Goal: Obtain resource: Obtain resource

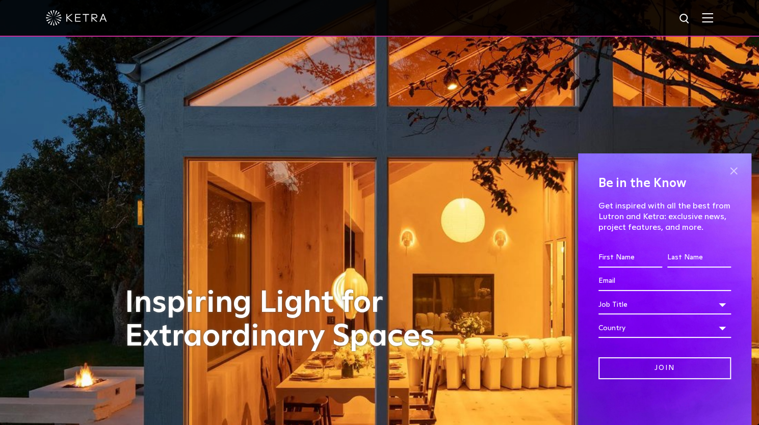
click at [731, 169] on span at bounding box center [733, 171] width 15 height 15
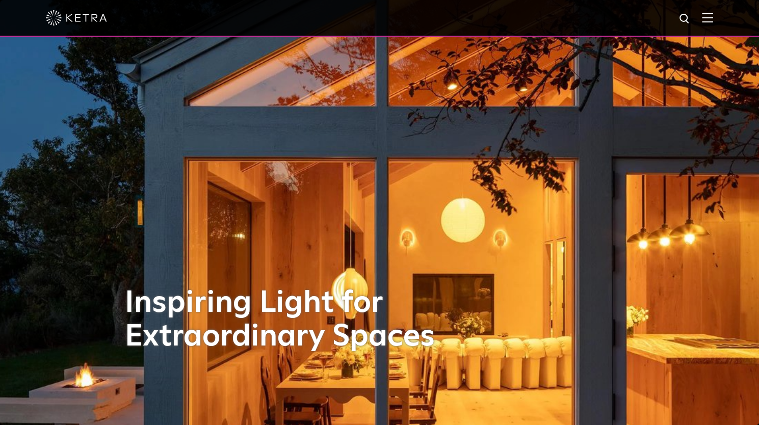
click at [725, 20] on div at bounding box center [379, 18] width 759 height 37
click at [706, 14] on div at bounding box center [379, 18] width 667 height 36
click at [713, 13] on img at bounding box center [707, 18] width 11 height 10
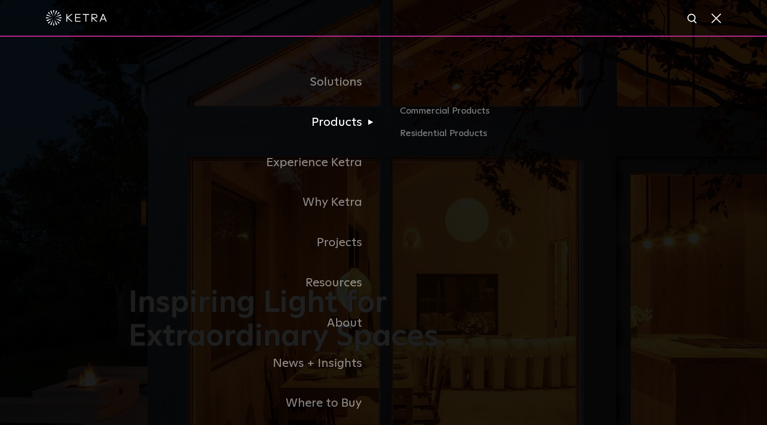
click at [353, 127] on link "Products" at bounding box center [255, 122] width 255 height 40
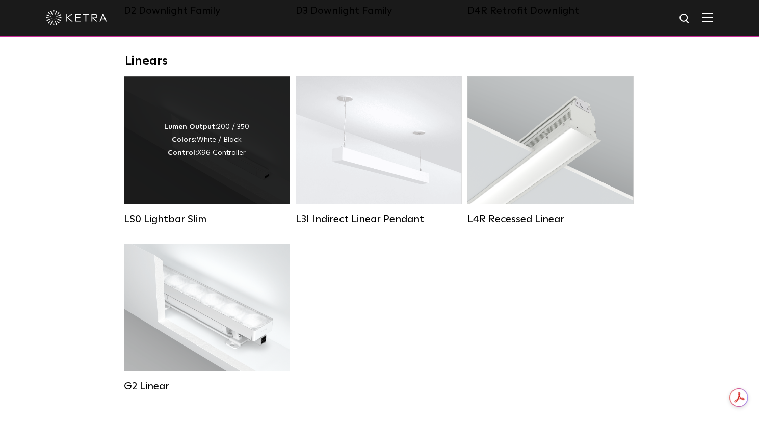
click at [219, 160] on div "Lumen Output: 200 / 350 Colors: White / Black Control: X96 Controller" at bounding box center [206, 140] width 85 height 39
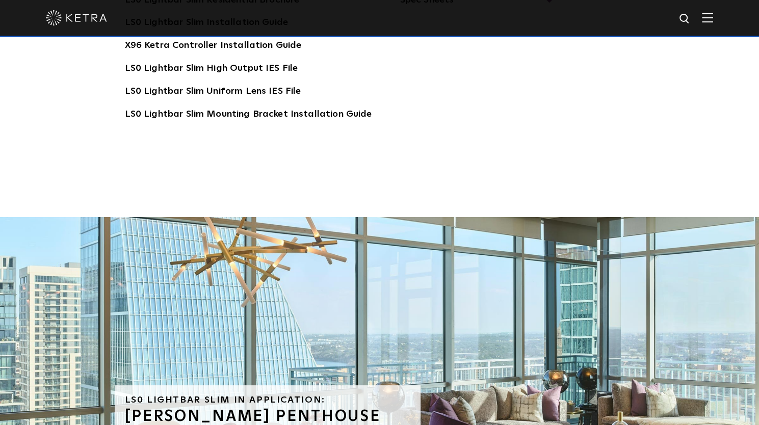
scroll to position [1989, 0]
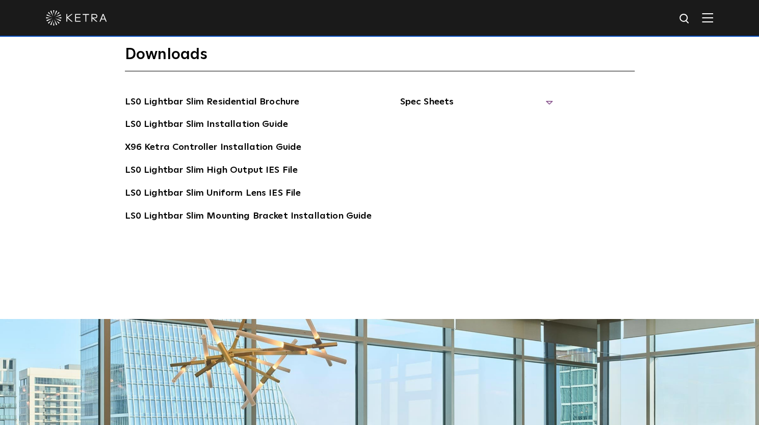
click at [451, 102] on span "Spec Sheets" at bounding box center [476, 106] width 153 height 22
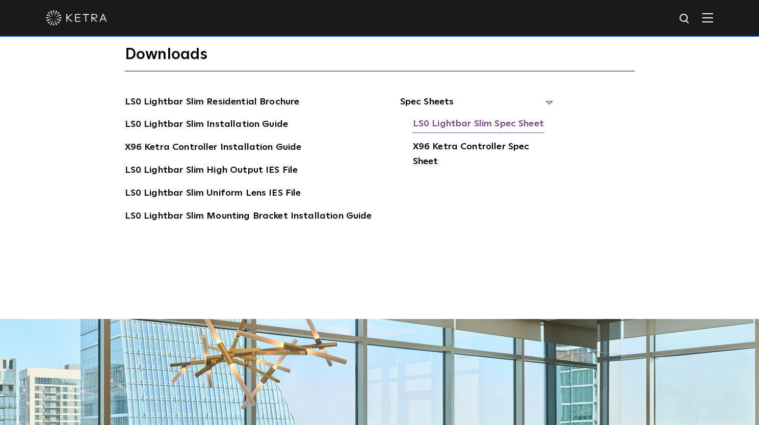
click at [436, 126] on link "LS0 Lightbar Slim Spec Sheet" at bounding box center [478, 125] width 131 height 16
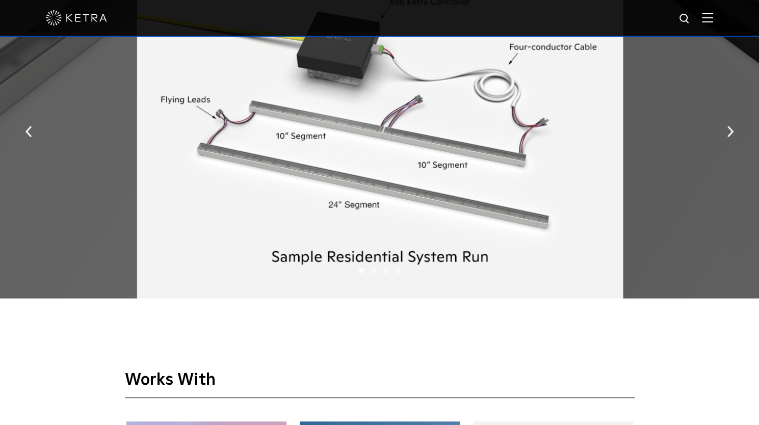
scroll to position [1224, 0]
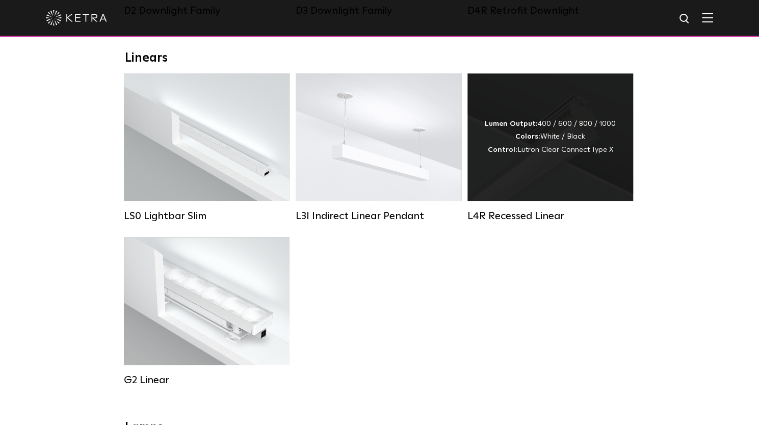
click at [558, 149] on div "Lumen Output: 400 / 600 / 800 / 1000 Colors: White / Black Control: Lutron Clea…" at bounding box center [550, 137] width 131 height 39
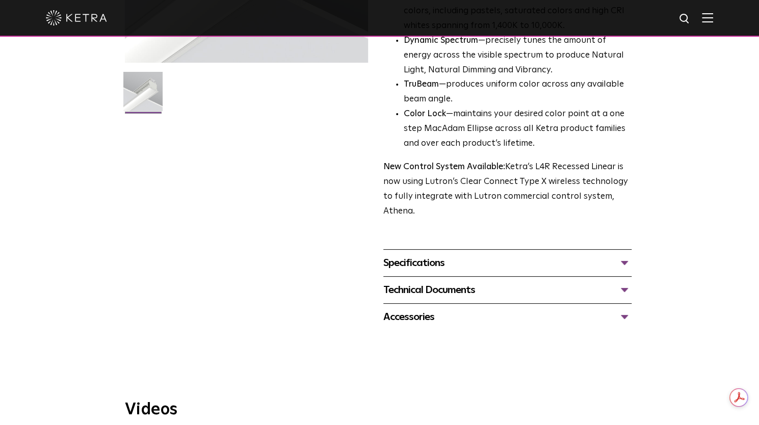
click at [626, 256] on div "Specifications" at bounding box center [507, 263] width 248 height 16
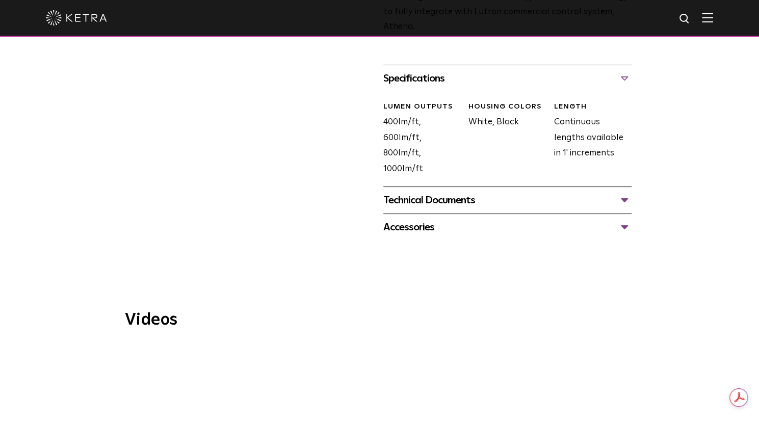
scroll to position [459, 0]
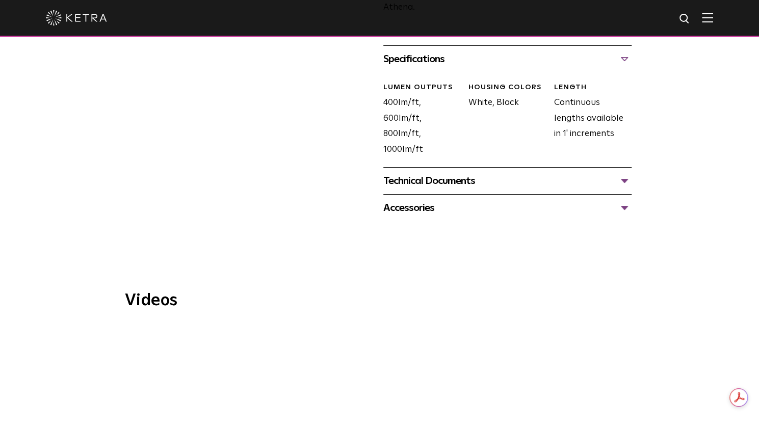
click at [626, 178] on div "Technical Documents" at bounding box center [507, 181] width 248 height 16
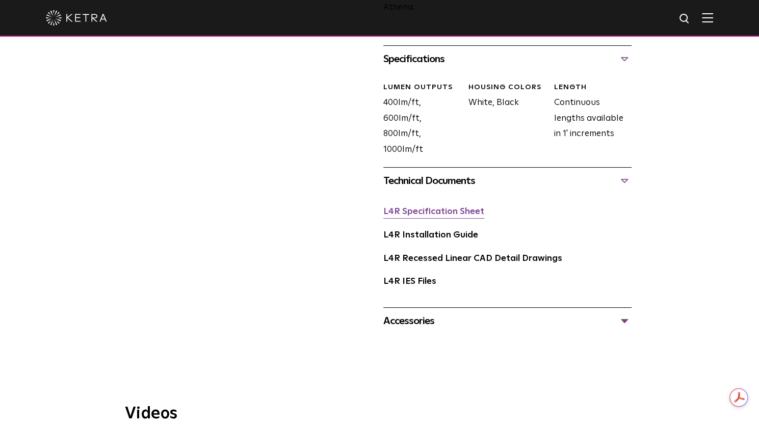
click at [450, 212] on link "L4R Specification Sheet" at bounding box center [433, 212] width 101 height 9
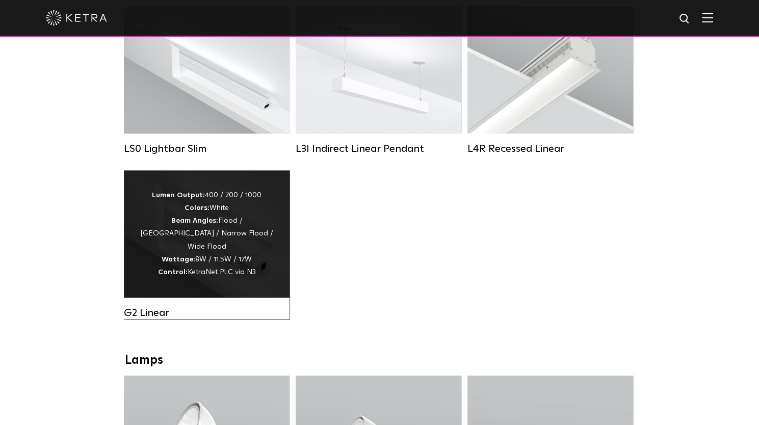
scroll to position [510, 0]
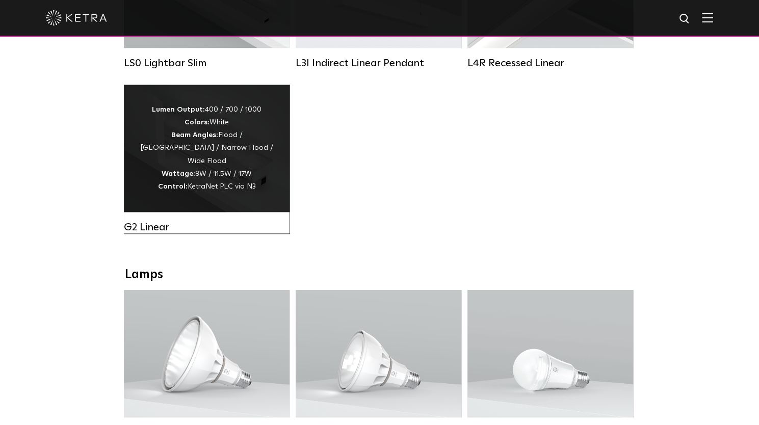
click at [183, 113] on strong "Lumen Output:" at bounding box center [178, 109] width 53 height 7
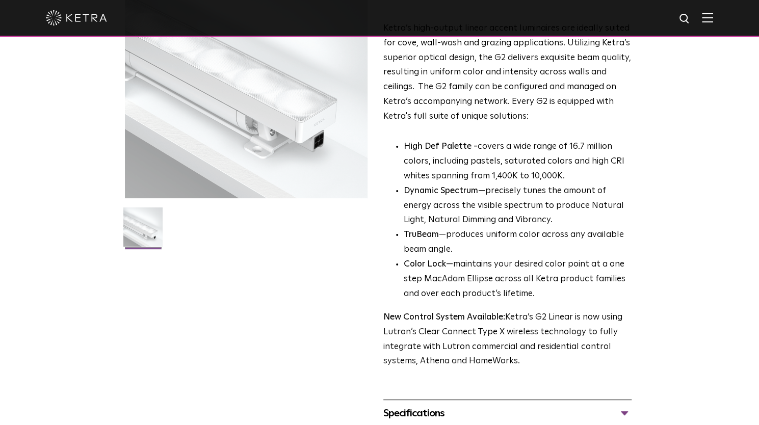
scroll to position [306, 0]
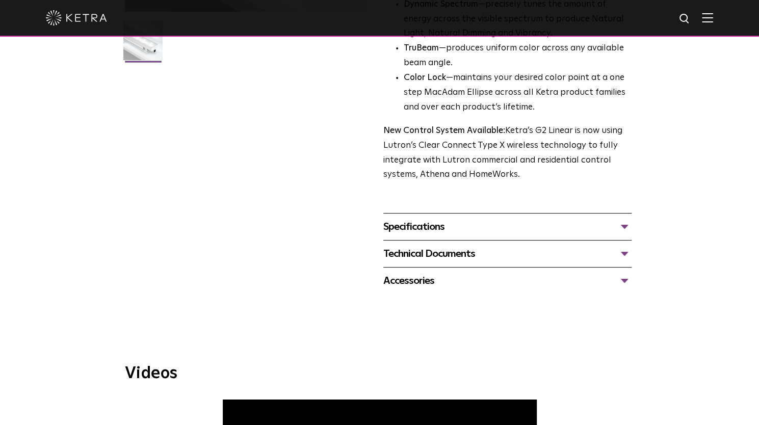
click at [426, 220] on div "Specifications" at bounding box center [507, 227] width 248 height 16
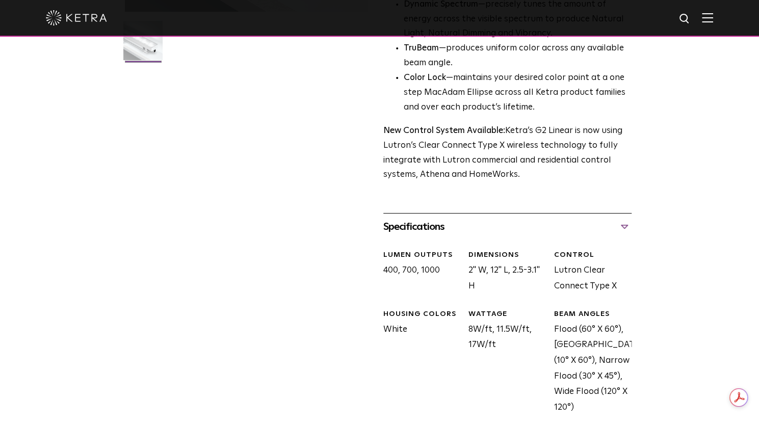
scroll to position [510, 0]
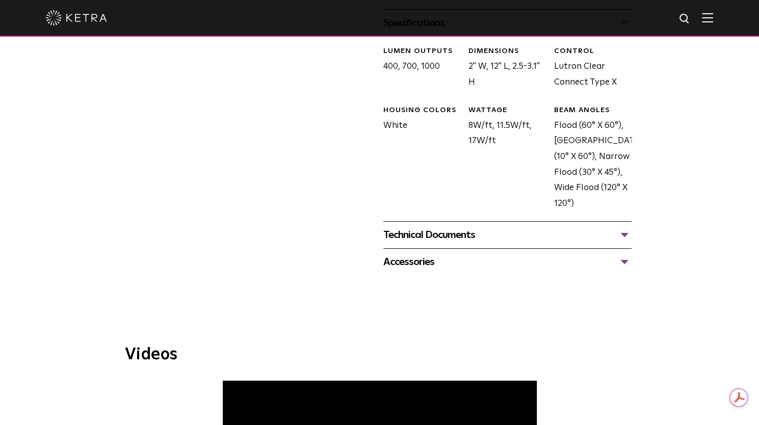
click at [440, 225] on div "Technical Documents G2 Specification Sheet G2 Installation Guide G2 Brochure G2…" at bounding box center [507, 234] width 248 height 27
click at [439, 234] on div "Technical Documents" at bounding box center [507, 235] width 248 height 16
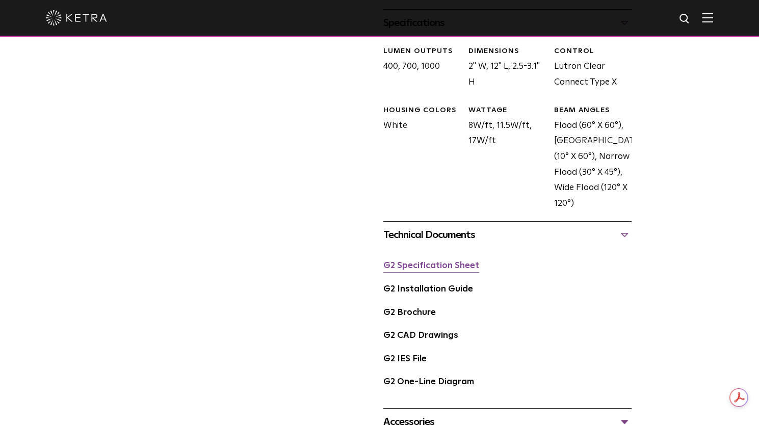
click at [435, 266] on link "G2 Specification Sheet" at bounding box center [431, 266] width 96 height 9
